Goal: Task Accomplishment & Management: Use online tool/utility

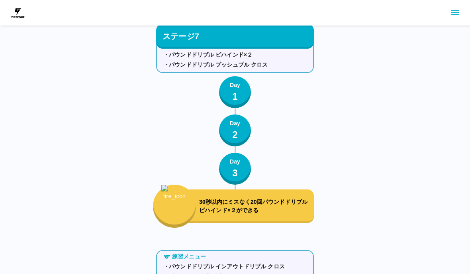
scroll to position [4431, 0]
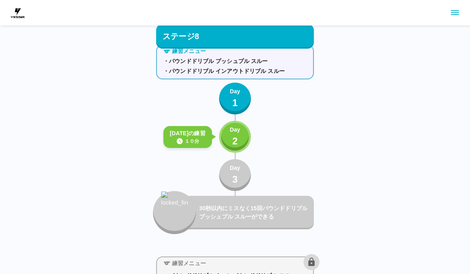
click at [242, 139] on button "Day 2" at bounding box center [235, 137] width 32 height 32
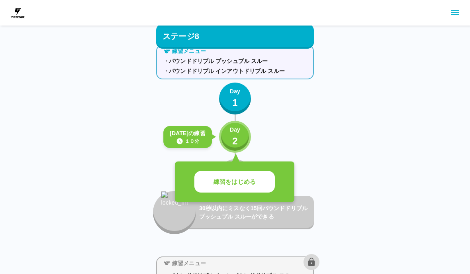
click at [248, 188] on button "練習をはじめる" at bounding box center [234, 182] width 80 height 22
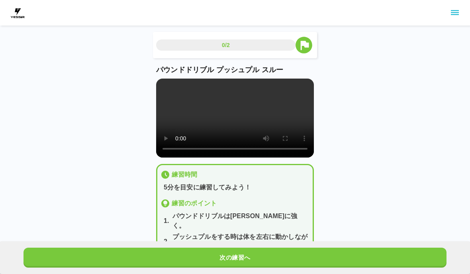
click at [265, 254] on button "次の練習へ" at bounding box center [235, 257] width 423 height 20
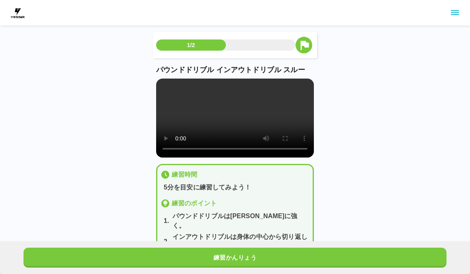
click at [265, 253] on button "練習かんりょう" at bounding box center [235, 257] width 423 height 20
click at [264, 256] on button "次の練習へ" at bounding box center [235, 257] width 423 height 20
click at [265, 256] on button "次の練習へ" at bounding box center [235, 257] width 423 height 20
click at [281, 266] on button "次の練習へ" at bounding box center [235, 257] width 423 height 20
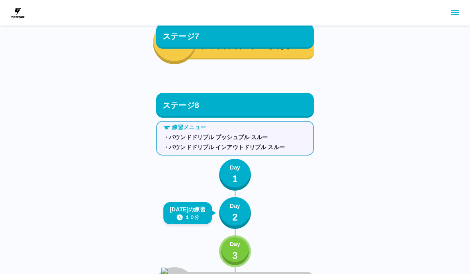
scroll to position [4361, 0]
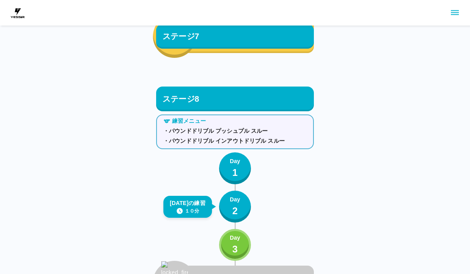
click at [240, 252] on div "Day 3" at bounding box center [235, 245] width 10 height 23
click at [234, 207] on p "2" at bounding box center [235, 211] width 6 height 14
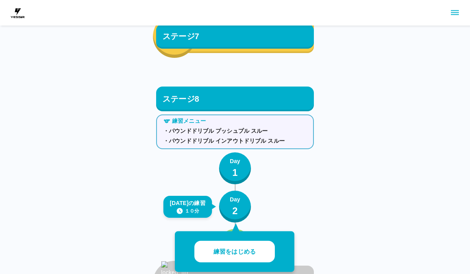
click at [250, 259] on button "練習をはじめる" at bounding box center [234, 252] width 80 height 22
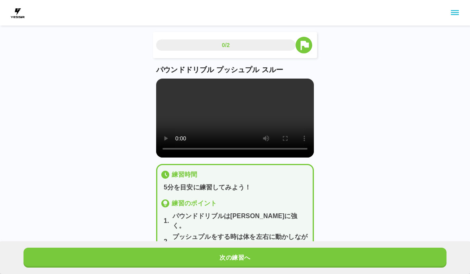
click at [238, 132] on video at bounding box center [235, 118] width 158 height 79
click at [270, 126] on video at bounding box center [235, 118] width 158 height 79
click at [269, 124] on video at bounding box center [235, 118] width 158 height 79
click at [267, 121] on video at bounding box center [235, 118] width 158 height 79
click at [270, 124] on video at bounding box center [235, 118] width 158 height 79
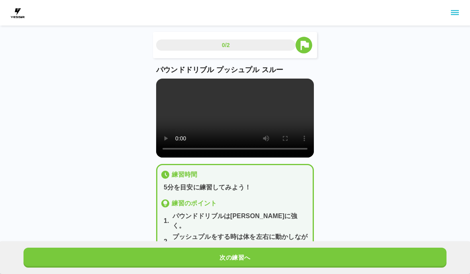
click at [272, 120] on video at bounding box center [235, 118] width 158 height 79
click at [297, 137] on video at bounding box center [235, 118] width 158 height 79
click at [274, 179] on div "練習時間" at bounding box center [235, 175] width 149 height 10
click at [271, 260] on button "次の練習へ" at bounding box center [235, 257] width 423 height 20
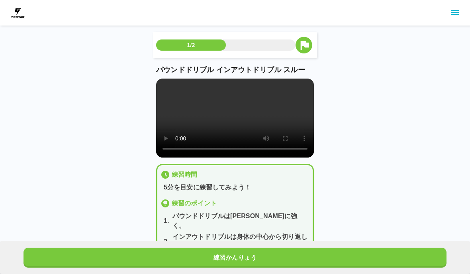
click at [267, 124] on video at bounding box center [235, 118] width 158 height 79
click at [265, 124] on video at bounding box center [235, 118] width 158 height 79
click at [267, 127] on video at bounding box center [235, 118] width 158 height 79
click at [289, 125] on video at bounding box center [235, 118] width 158 height 79
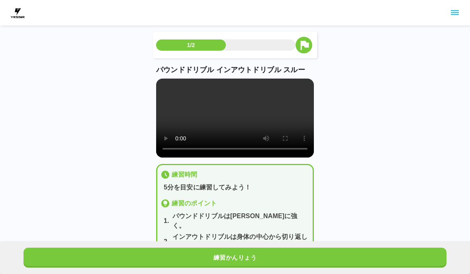
click at [278, 150] on video at bounding box center [235, 118] width 158 height 79
click at [236, 126] on video at bounding box center [235, 118] width 158 height 79
click at [349, 140] on div "1/2 パウンドドリブル インアウトドリブル スルー 練習時間 5分を目安に練習してみよう！ 練習のポイント 1 . パウンドドリブルは[PERSON_NAM…" at bounding box center [235, 145] width 470 height 291
click at [280, 192] on p "5分を目安に練習してみよう！" at bounding box center [237, 188] width 146 height 10
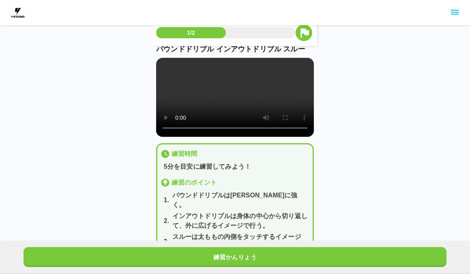
scroll to position [20, 0]
click at [258, 267] on button "練習かんりょう" at bounding box center [235, 257] width 423 height 20
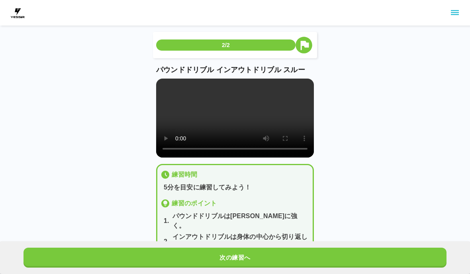
click at [258, 267] on button "次の練習へ" at bounding box center [235, 257] width 423 height 20
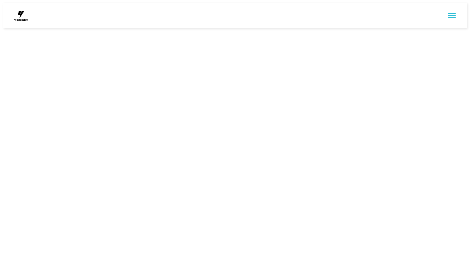
click at [259, 32] on html at bounding box center [235, 16] width 470 height 32
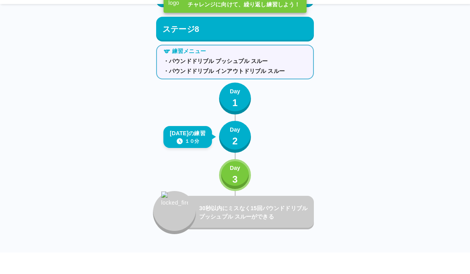
scroll to position [4431, 0]
